Goal: Task Accomplishment & Management: Manage account settings

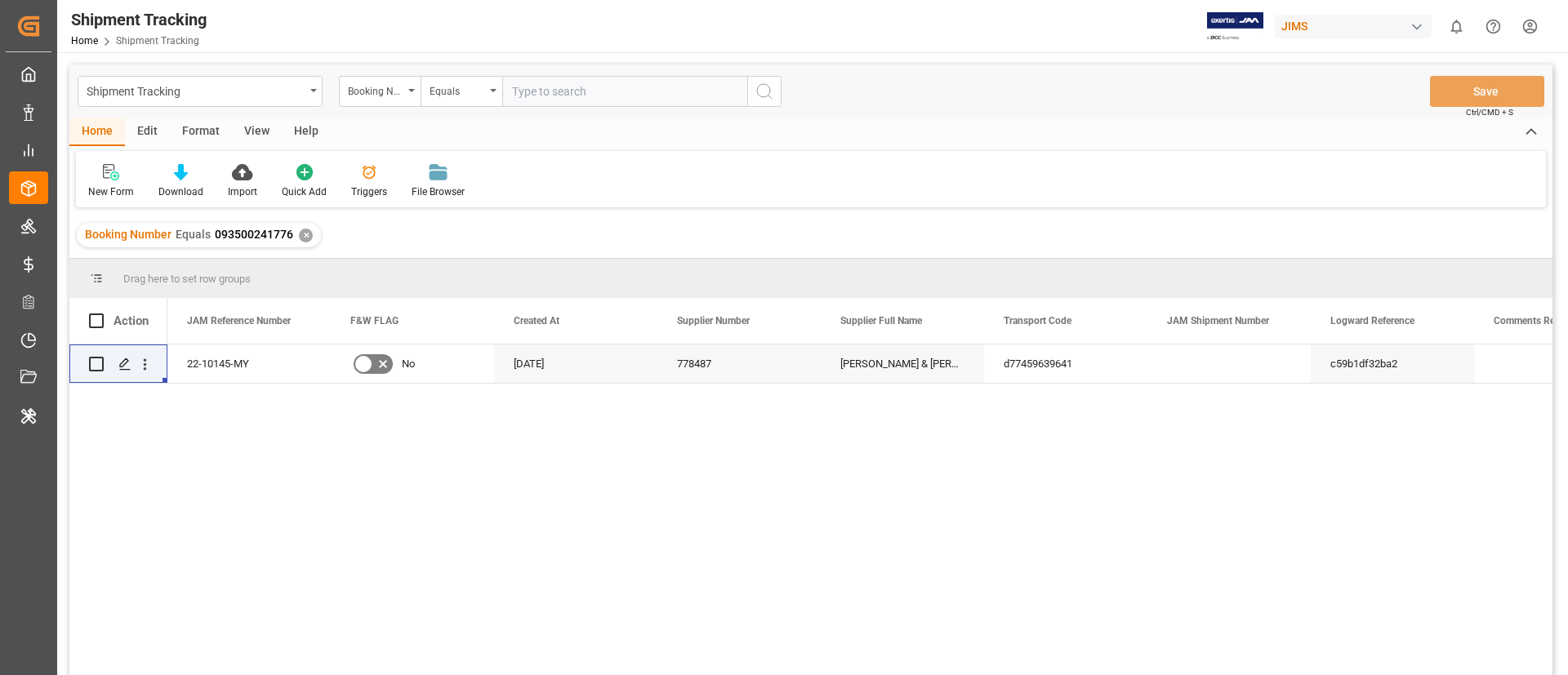
click at [1313, 28] on div "JIMS" at bounding box center [1353, 26] width 157 height 23
type input "melitta"
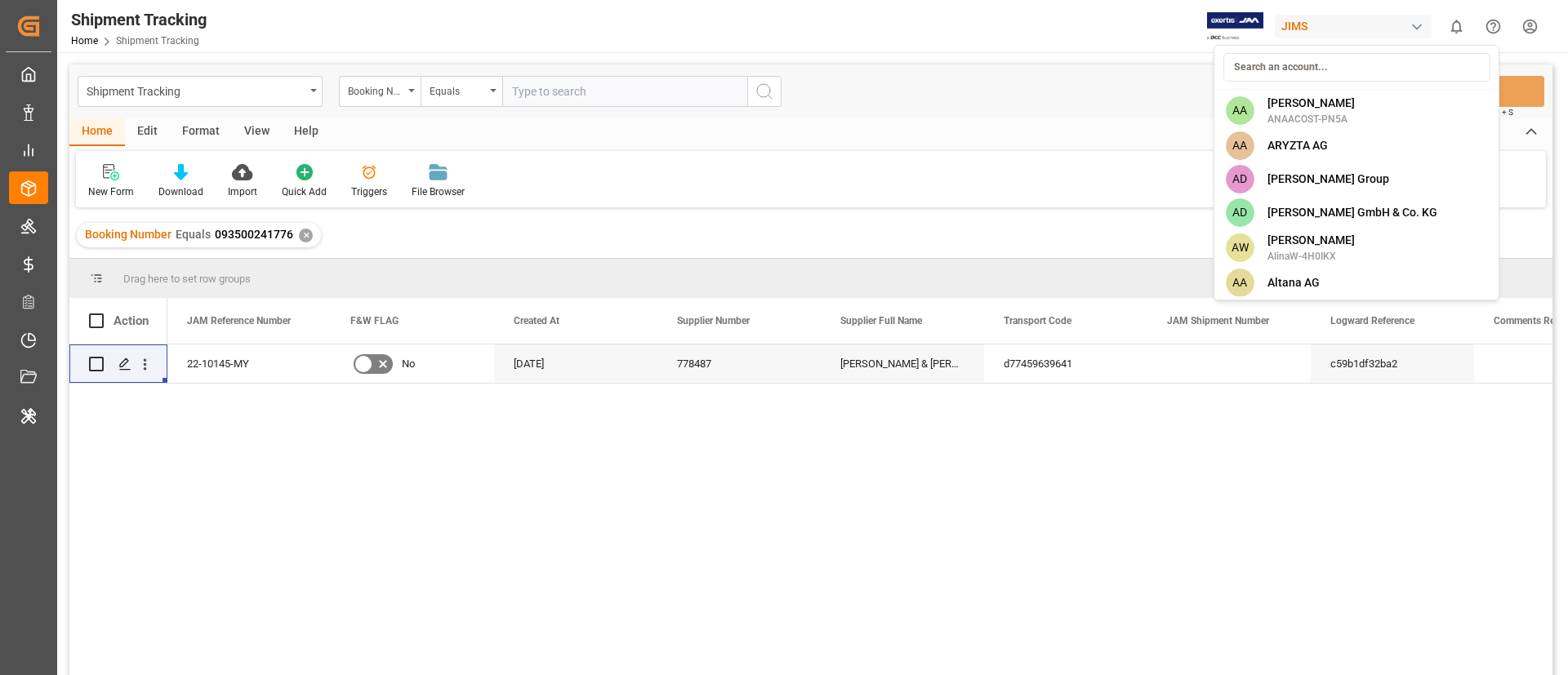
click at [1321, 31] on html "Created by potrace 1.15, written by Peter Selinger 2001-2017 Created by potrace…" at bounding box center [784, 337] width 1568 height 675
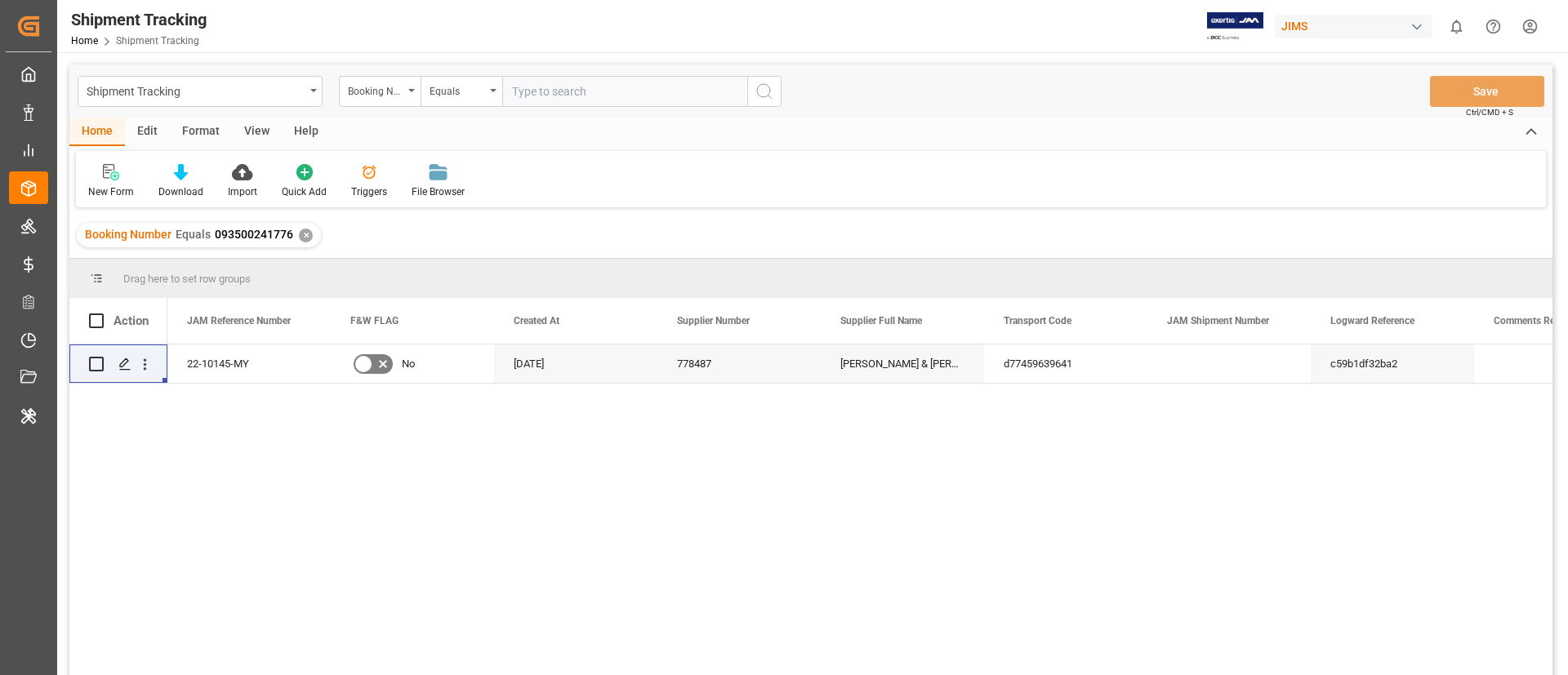
click at [1321, 31] on div "JIMS" at bounding box center [1353, 26] width 157 height 23
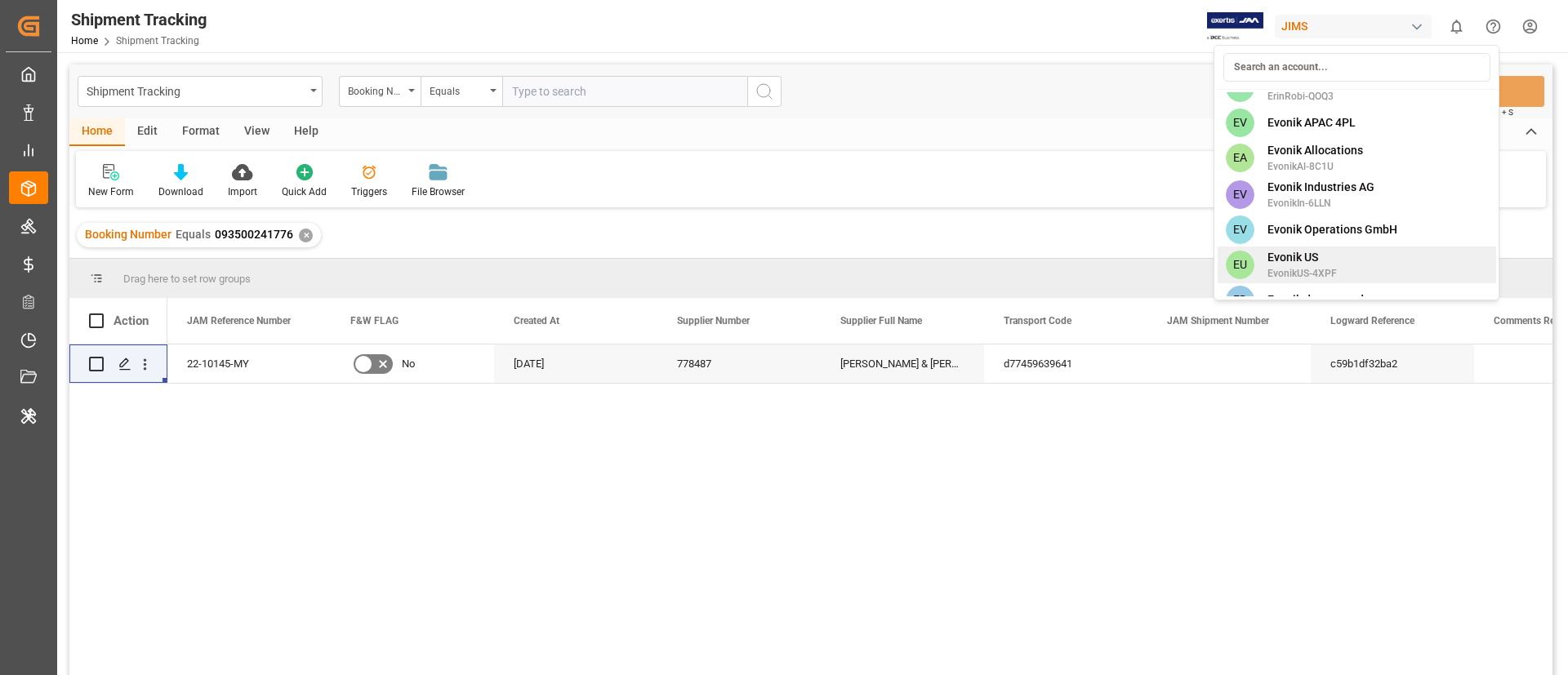
scroll to position [1465, 0]
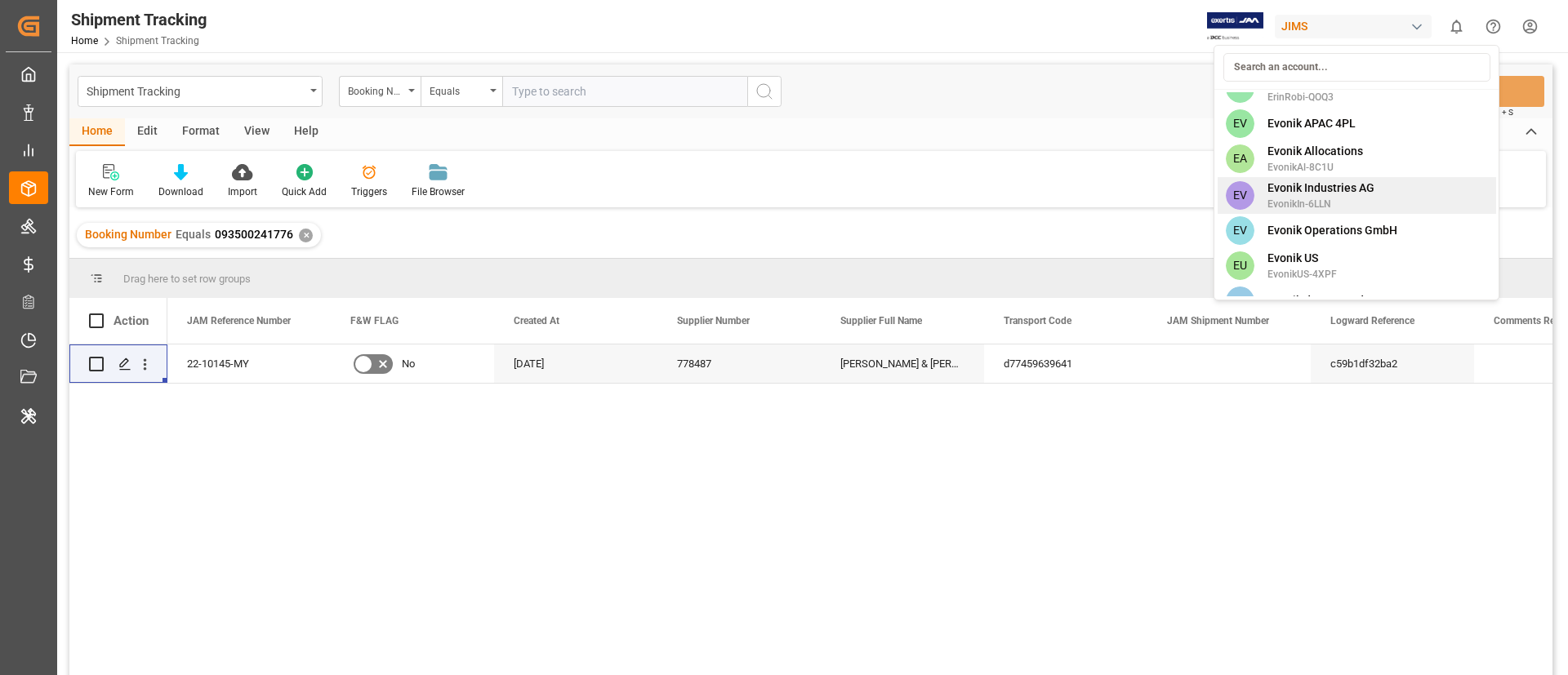
click at [1320, 199] on span "EvonikIn-6LLN" at bounding box center [1321, 204] width 107 height 15
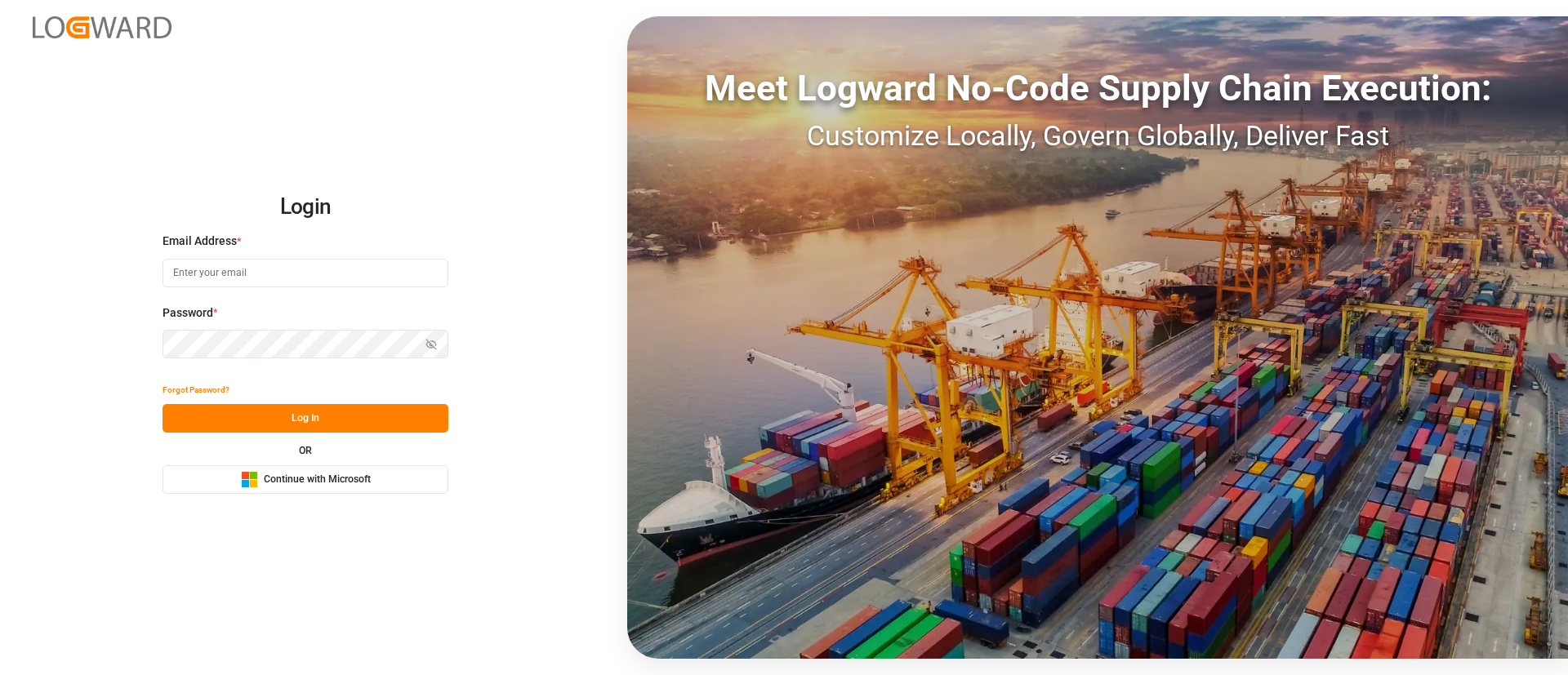
click at [260, 482] on div "Microsoft Logo Continue with Microsoft" at bounding box center [305, 479] width 130 height 17
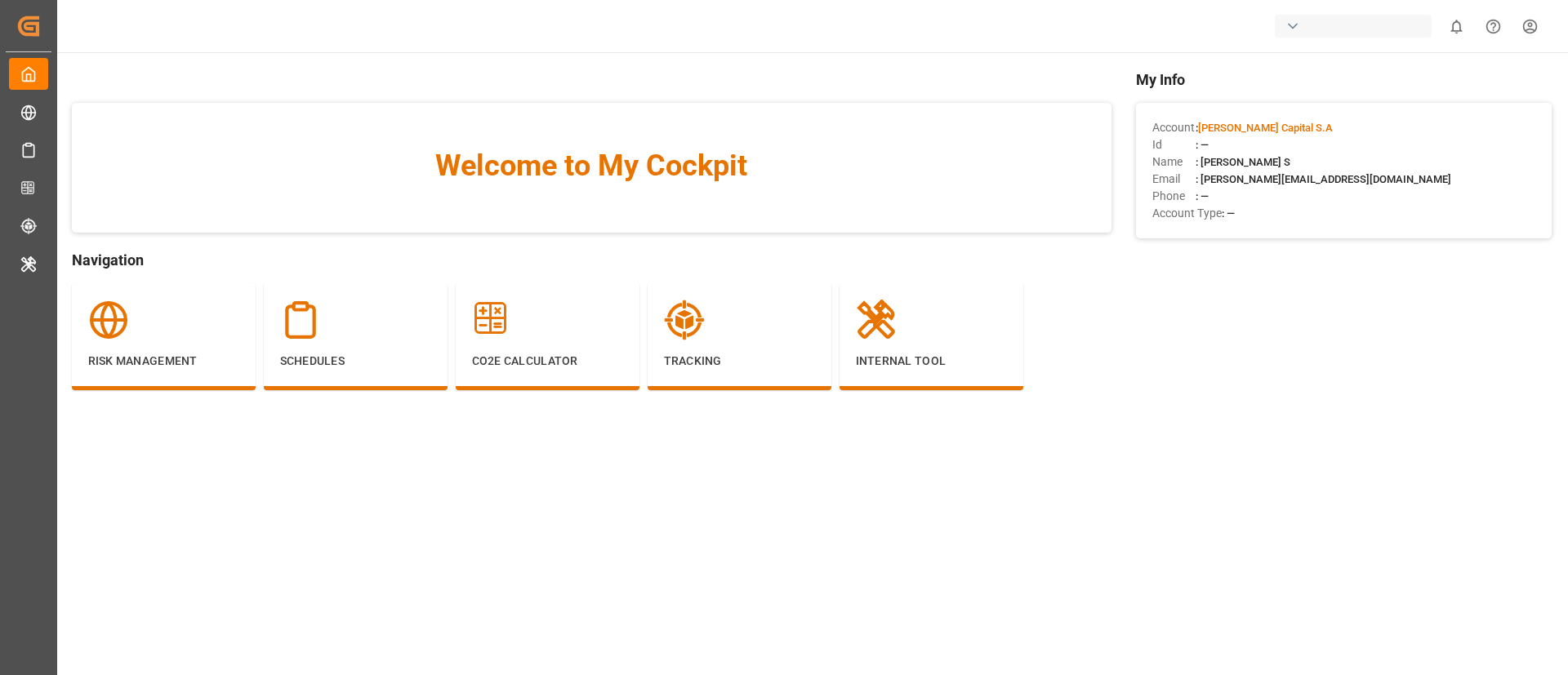
click at [1338, 23] on div "button" at bounding box center [1353, 26] width 157 height 23
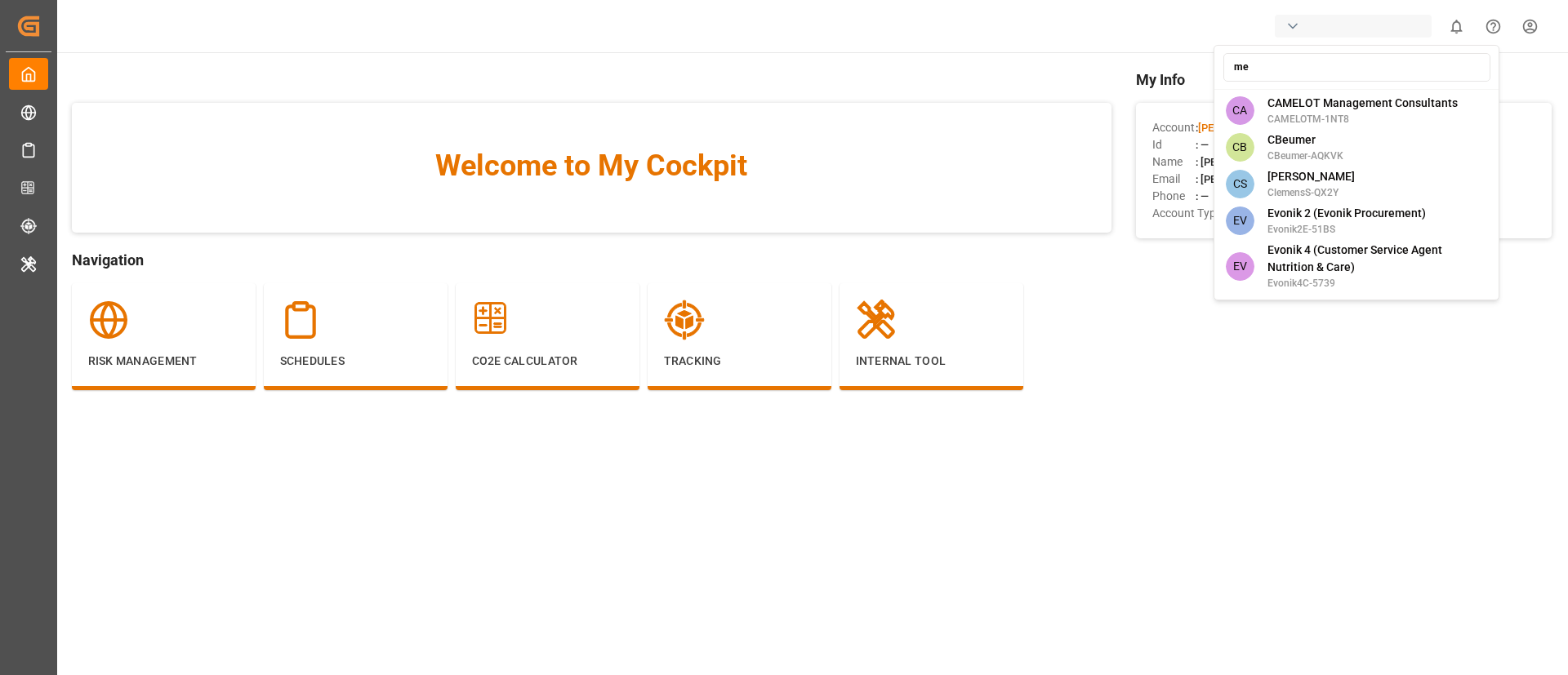
type input "mel"
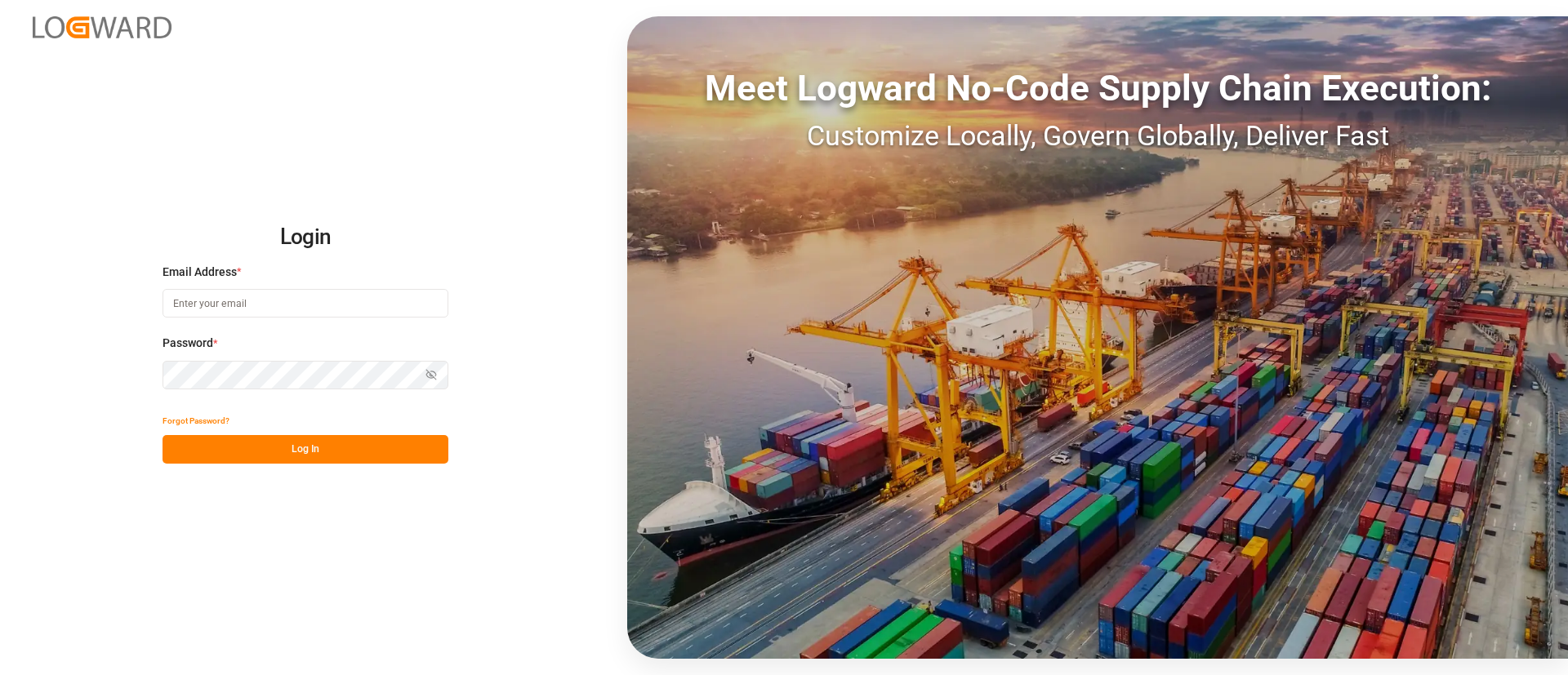
click at [349, 141] on div "Login Email Address * Password * Show password Forgot Password? Log In Meet Log…" at bounding box center [784, 337] width 1568 height 675
